Goal: Check status: Check status

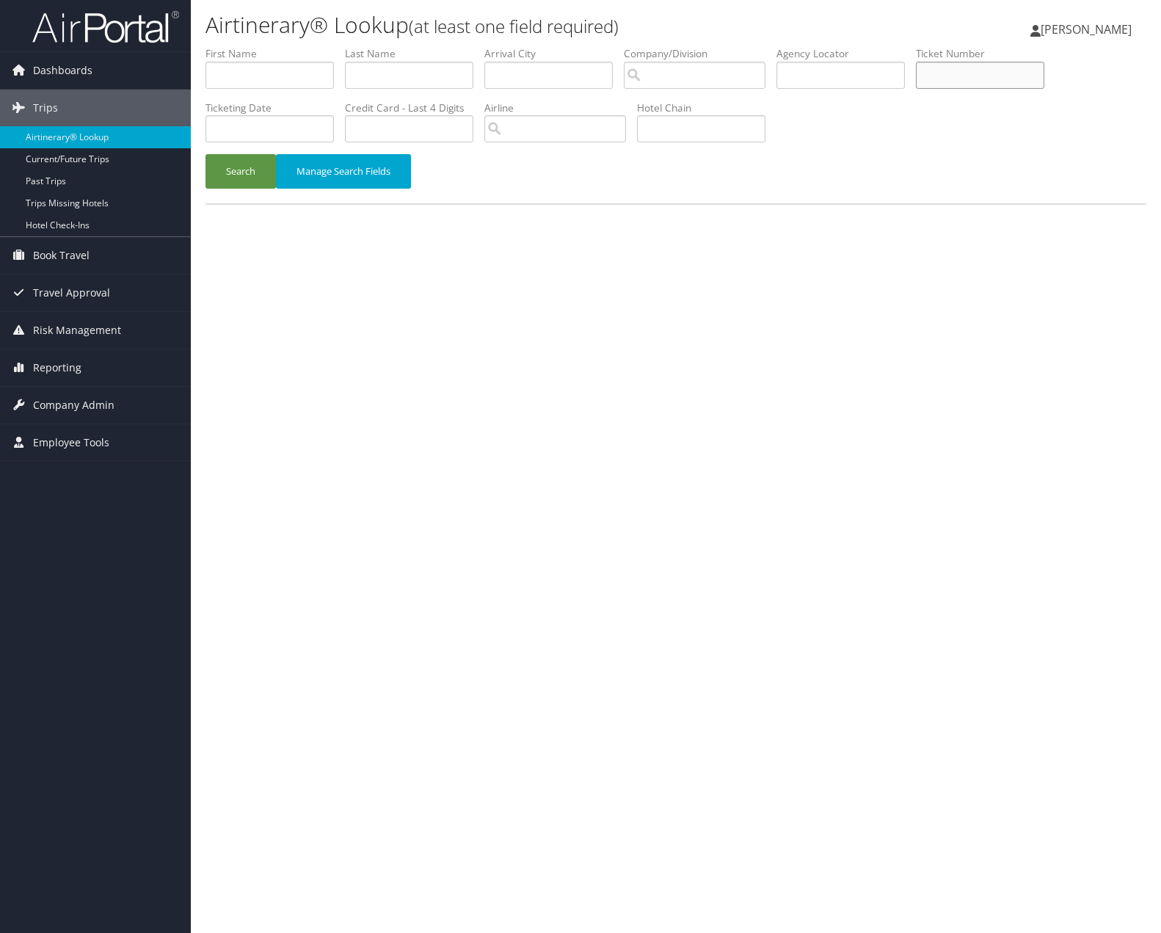
click at [950, 76] on input "text" at bounding box center [980, 75] width 128 height 27
paste input "0167309934943"
type input "0167309934943"
click at [241, 170] on button "Search" at bounding box center [241, 171] width 70 height 35
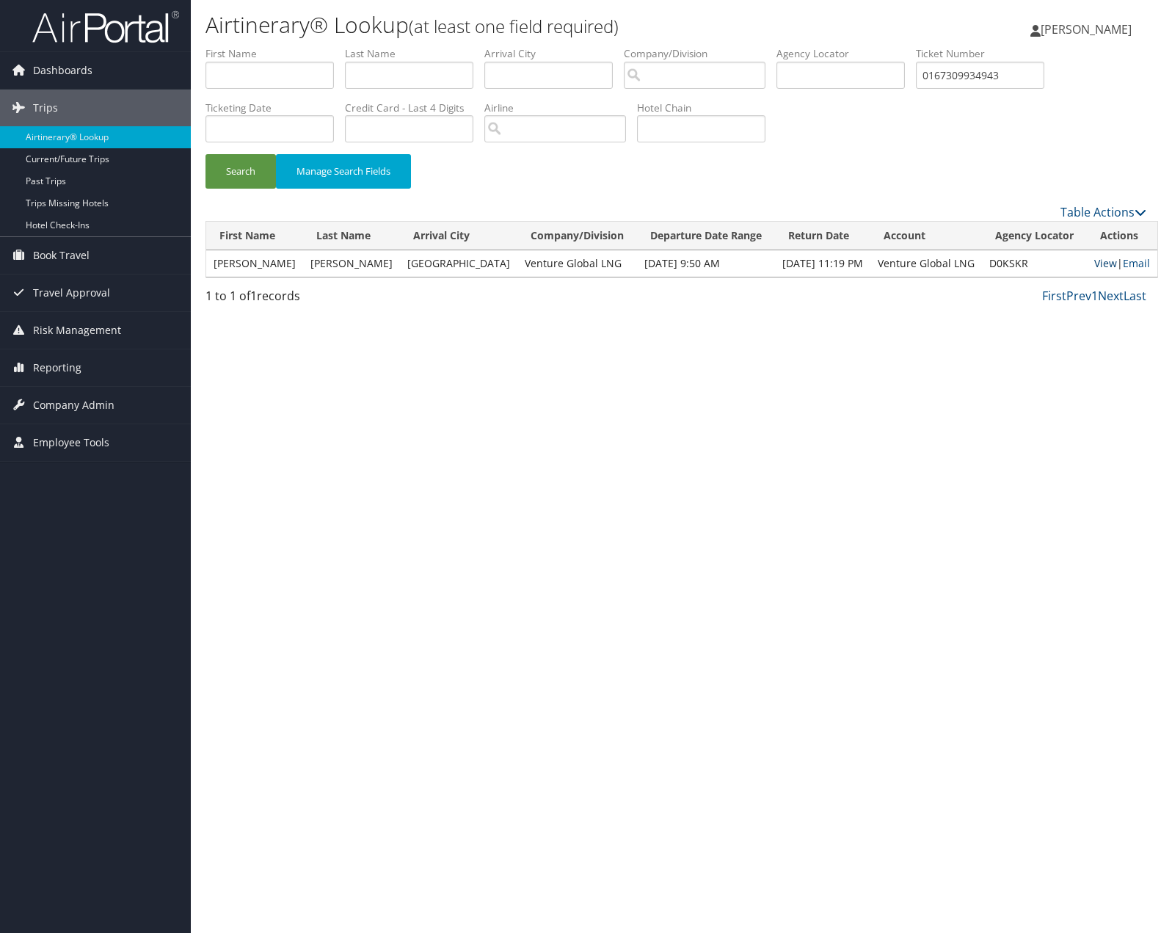
click at [1095, 266] on link "View" at bounding box center [1106, 263] width 23 height 14
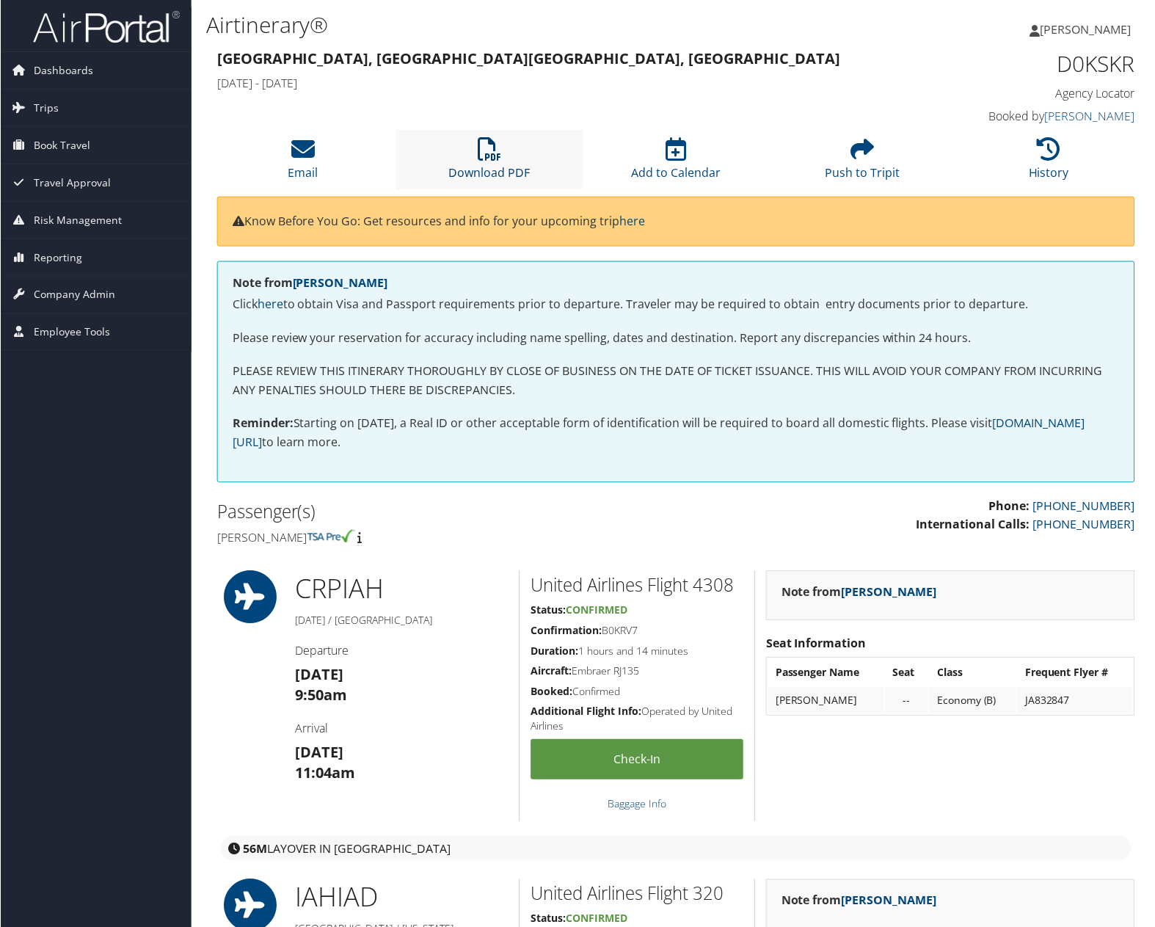
click at [493, 159] on icon at bounding box center [489, 148] width 23 height 23
